Goal: Check status

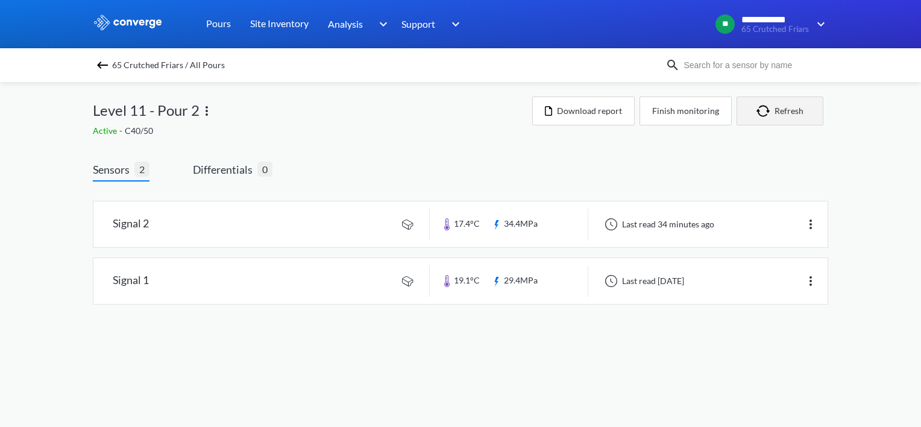
click at [791, 106] on button "Refresh" at bounding box center [780, 110] width 87 height 29
click at [778, 109] on button "Refresh" at bounding box center [780, 110] width 87 height 29
click at [789, 114] on button "Refresh" at bounding box center [780, 110] width 87 height 29
click at [610, 110] on button "Download report" at bounding box center [583, 110] width 102 height 29
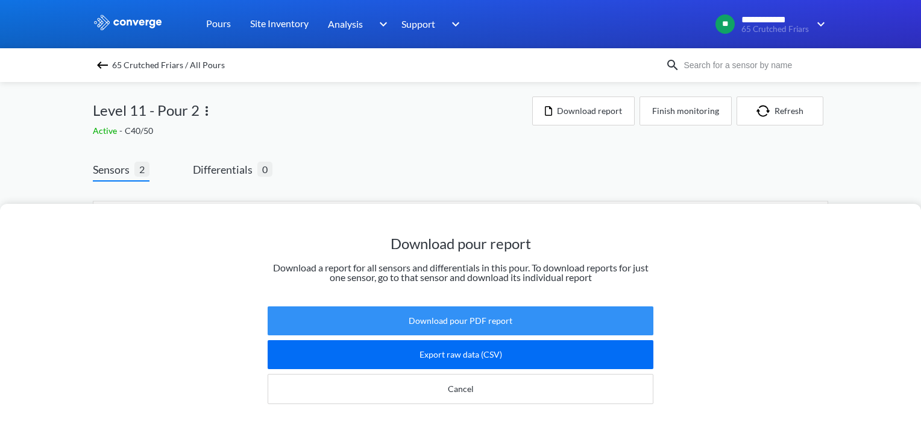
click at [458, 318] on button "Download pour PDF report" at bounding box center [461, 320] width 386 height 29
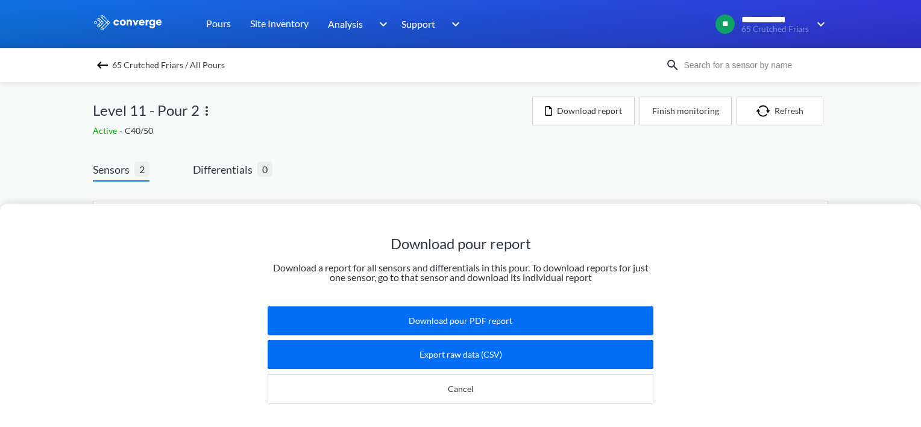
click at [133, 71] on span "65 Crutched Friars / All Pours" at bounding box center [168, 65] width 113 height 17
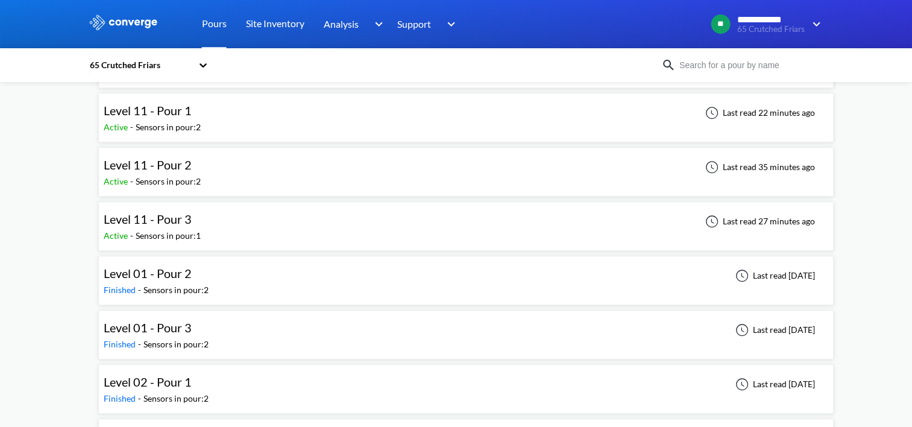
scroll to position [1266, 0]
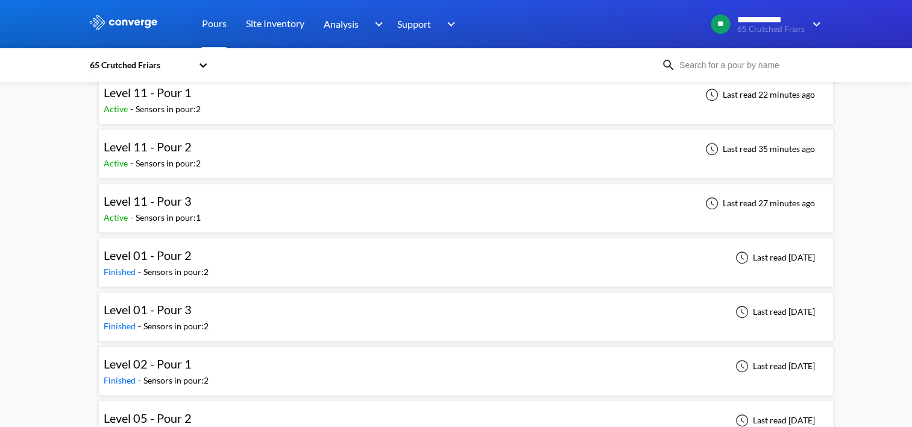
click at [246, 200] on div "Level 11 - Pour 3 Active - Sensors in pour: 1 Last read 27 minutes ago" at bounding box center [466, 208] width 725 height 39
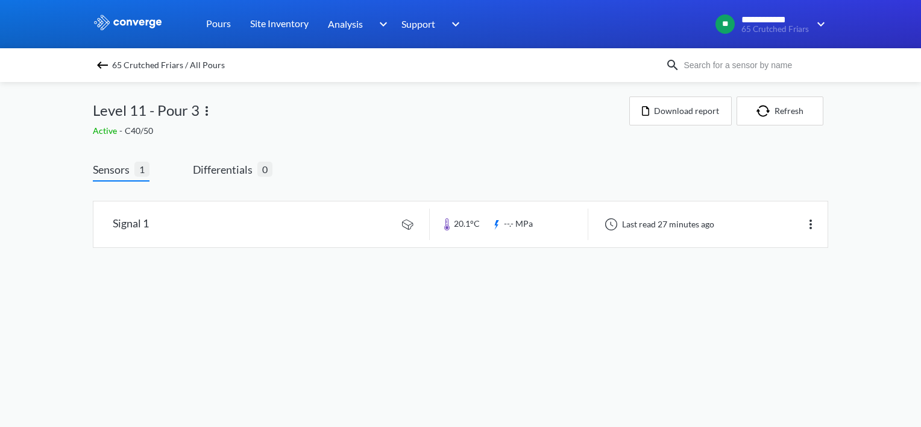
click at [133, 63] on span "65 Crutched Friars / All Pours" at bounding box center [168, 65] width 113 height 17
